Goal: Find contact information: Find contact information

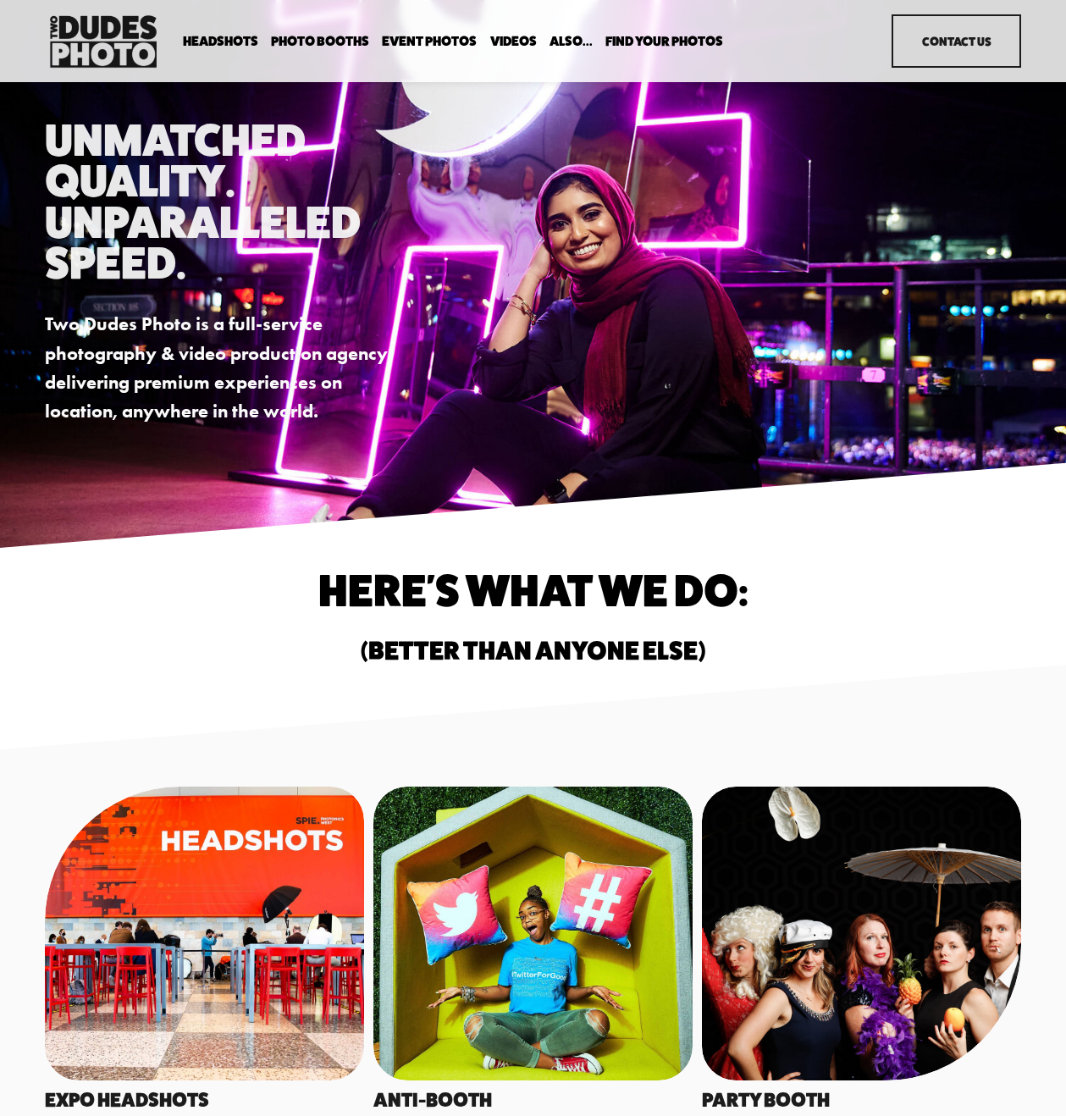
click at [909, 43] on link "Contact Us" at bounding box center [957, 40] width 130 height 53
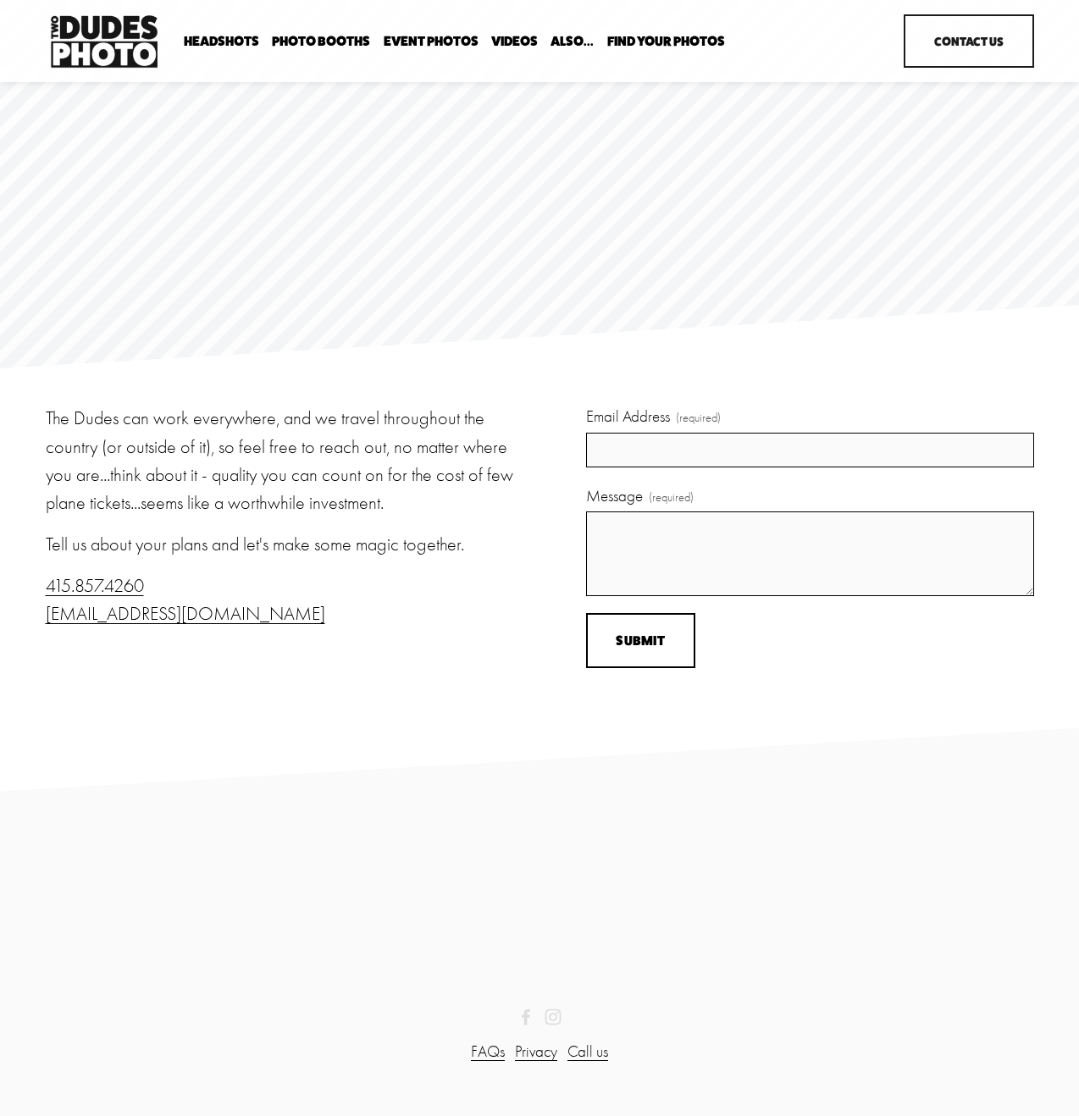
click at [481, 649] on div "The Dudes can work everywhere, and we travel throughout the country (or outside…" at bounding box center [539, 547] width 1079 height 284
click at [528, 430] on p "The Dudes can work everywhere, and we travel throughout the country (or outside…" at bounding box center [290, 461] width 489 height 113
click at [524, 472] on p "The Dudes can work everywhere, and we travel throughout the country (or outside…" at bounding box center [290, 461] width 489 height 113
